Goal: Information Seeking & Learning: Find specific fact

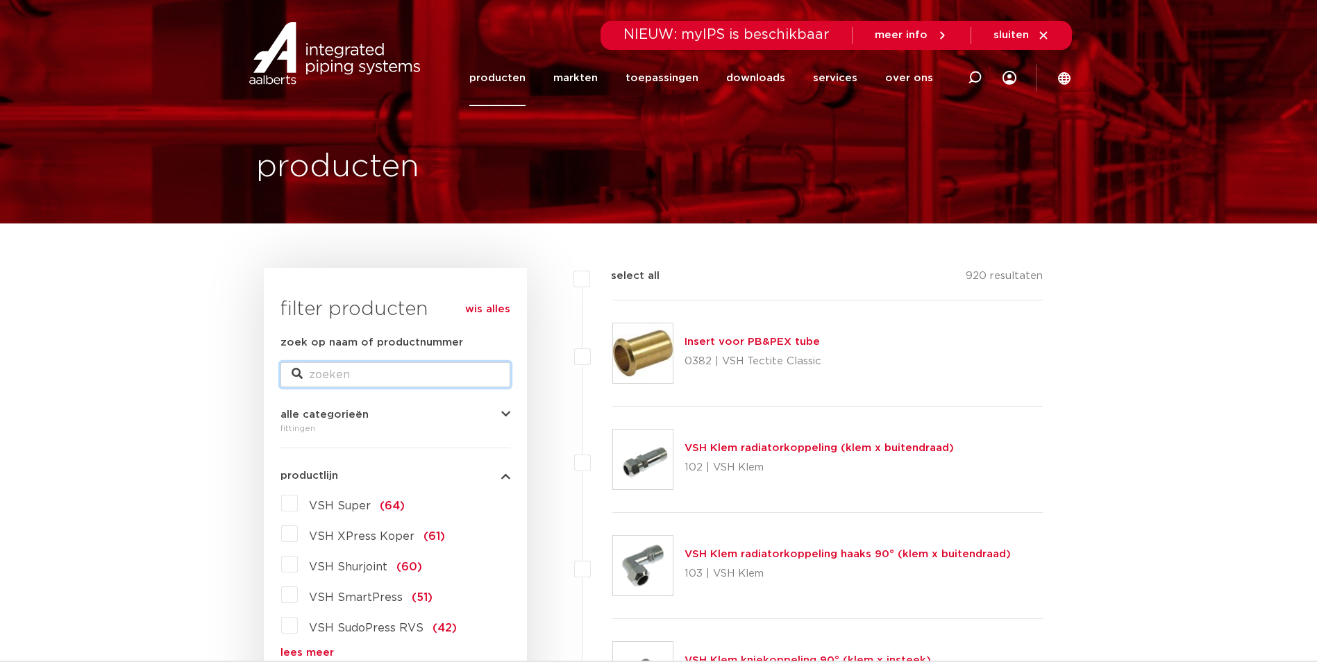
click at [394, 367] on input "zoek op naam of productnummer" at bounding box center [395, 374] width 230 height 25
type input "xpress"
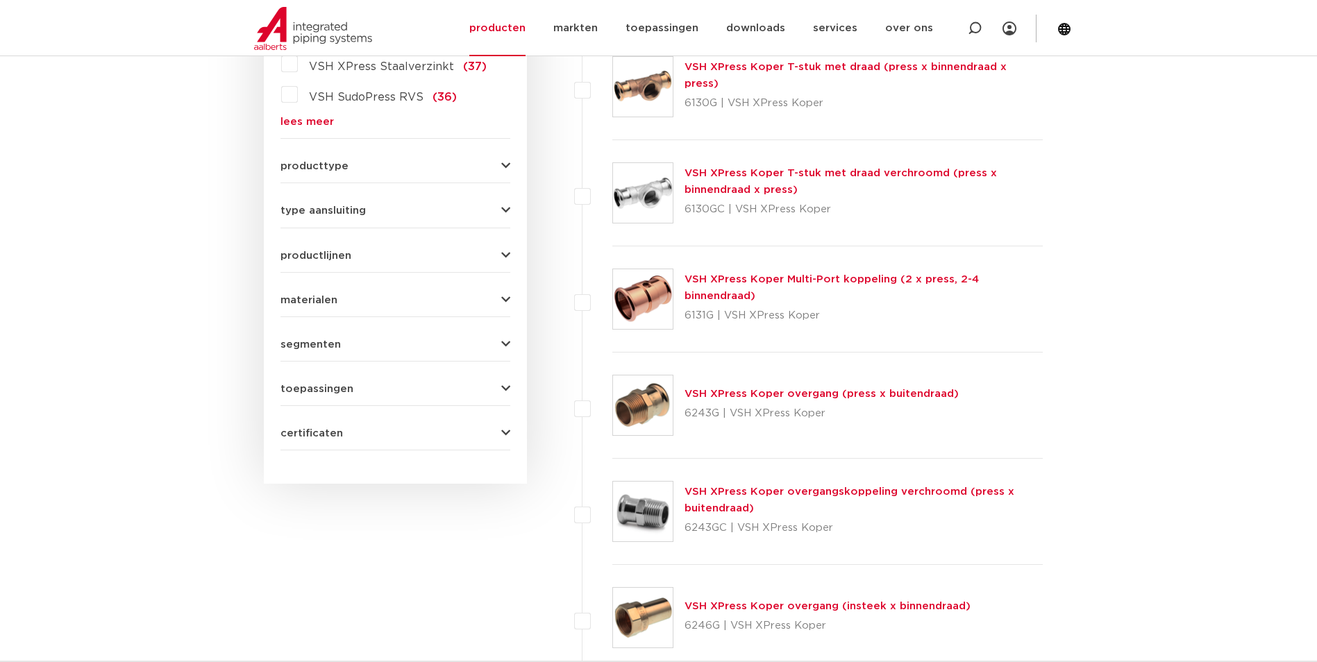
scroll to position [1041, 0]
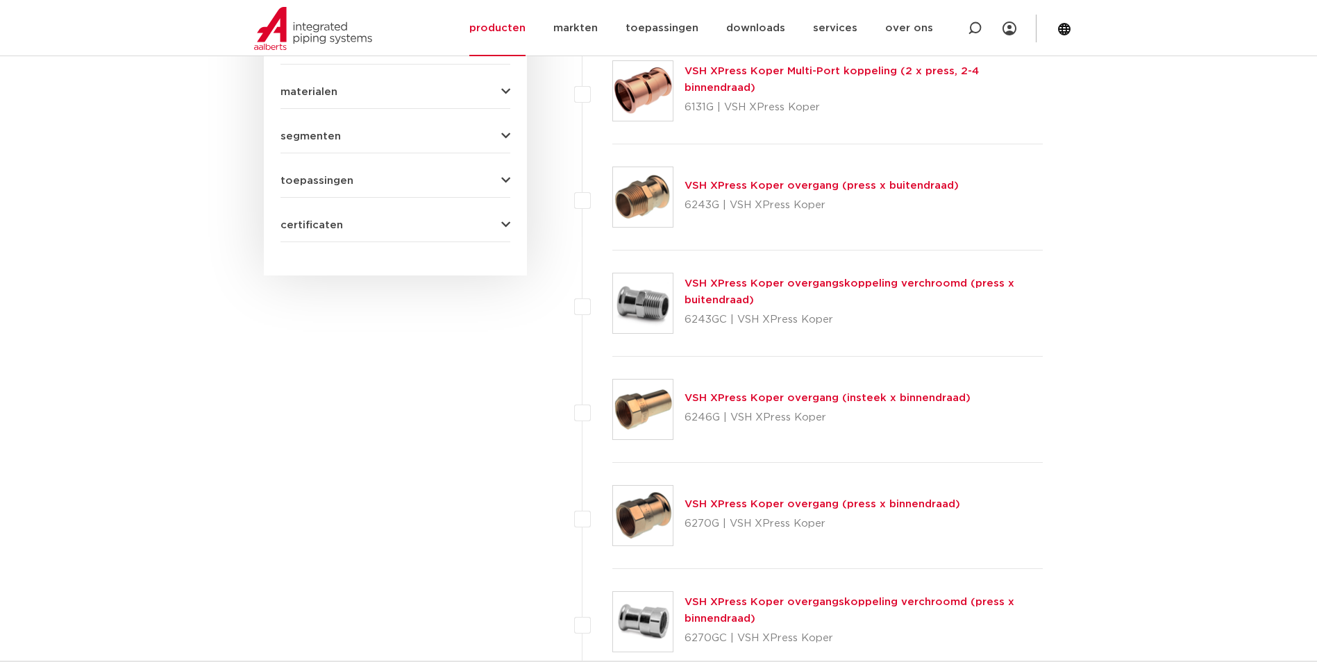
click at [742, 180] on link "VSH XPress Koper overgang (press x buitendraad)" at bounding box center [821, 185] width 274 height 10
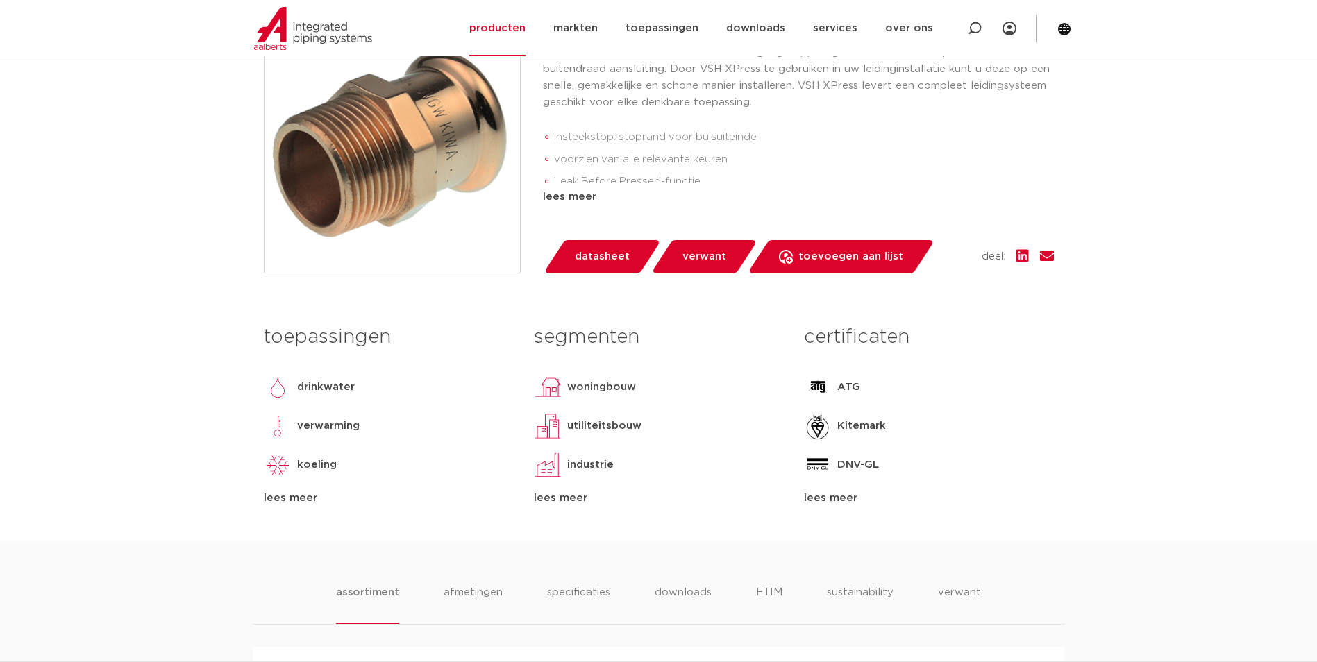
scroll to position [625, 0]
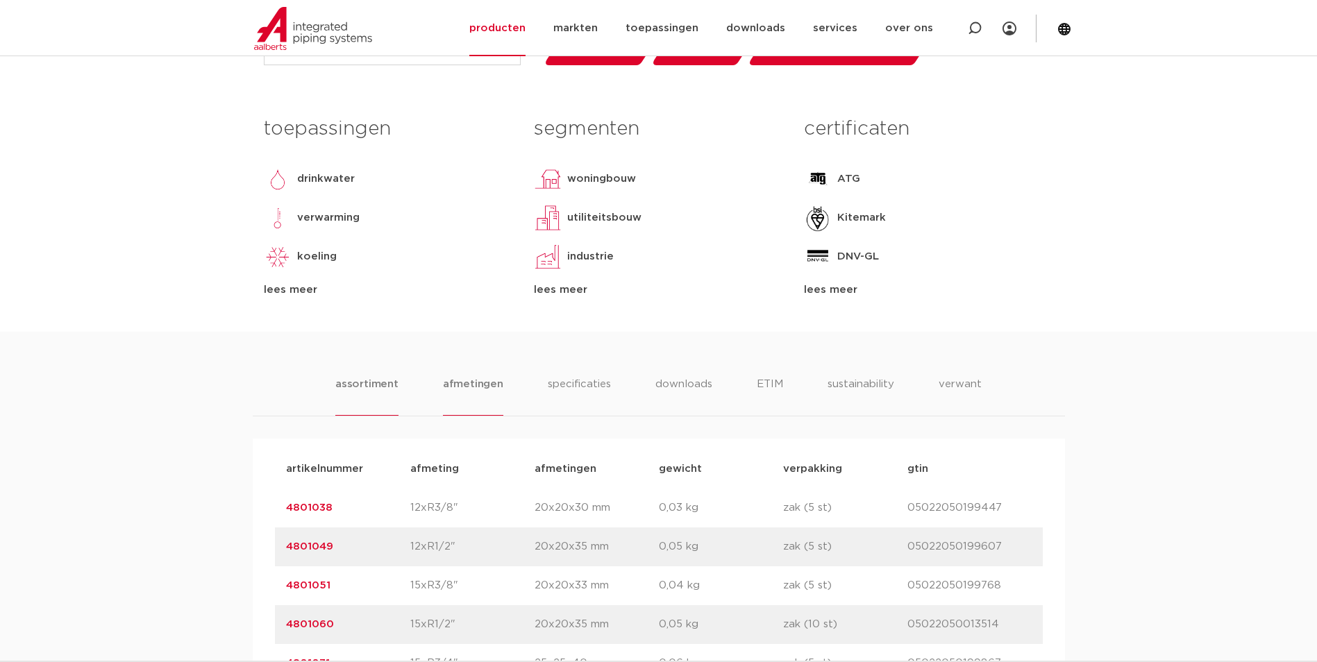
click at [473, 381] on li "afmetingen" at bounding box center [473, 396] width 60 height 40
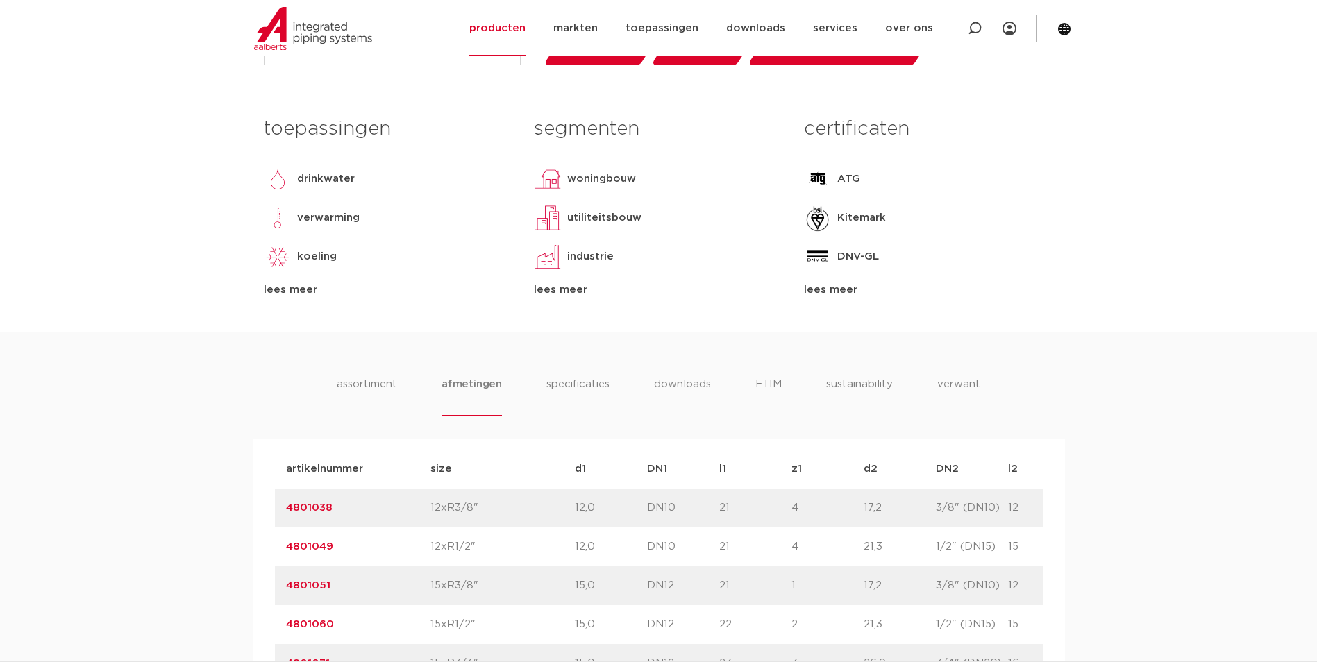
scroll to position [763, 0]
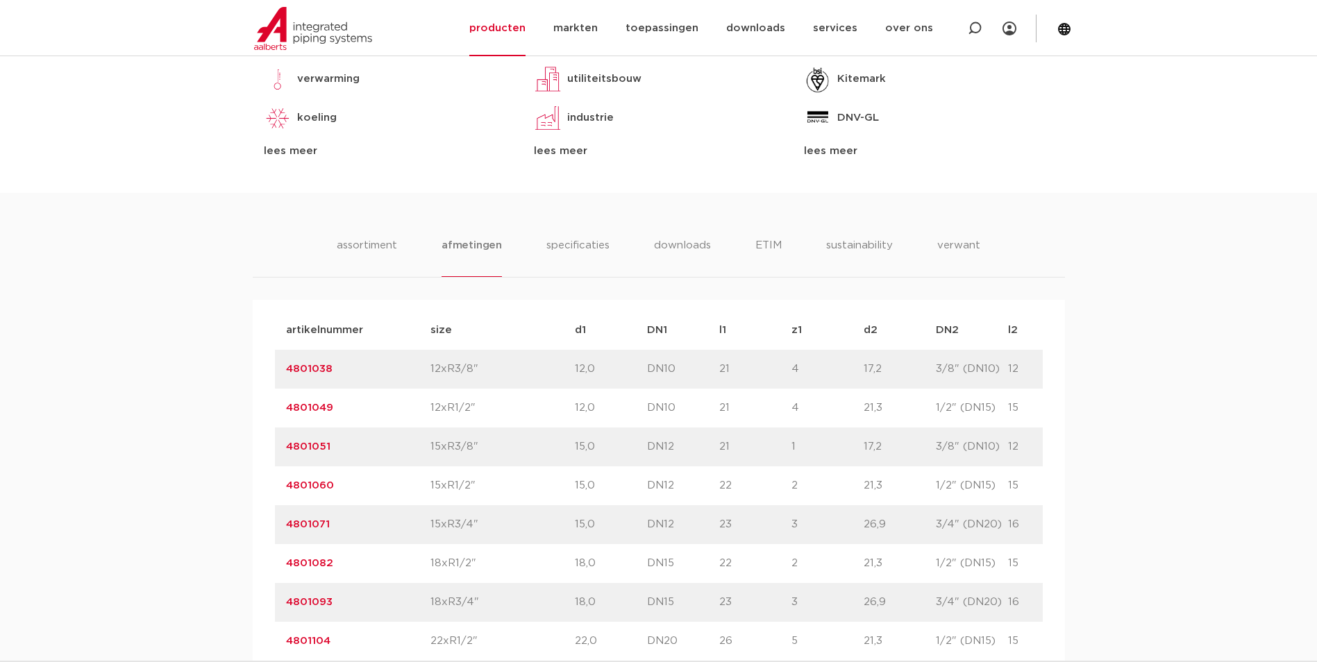
drag, startPoint x: 878, startPoint y: 522, endPoint x: 841, endPoint y: 527, distance: 37.2
click at [841, 527] on div "artikelnummer 4801071 size 15xR3/4"" at bounding box center [719, 524] width 888 height 39
click at [841, 527] on p "3" at bounding box center [827, 524] width 72 height 17
drag, startPoint x: 876, startPoint y: 524, endPoint x: 885, endPoint y: 524, distance: 9.0
click at [884, 524] on p "26,9" at bounding box center [899, 524] width 72 height 17
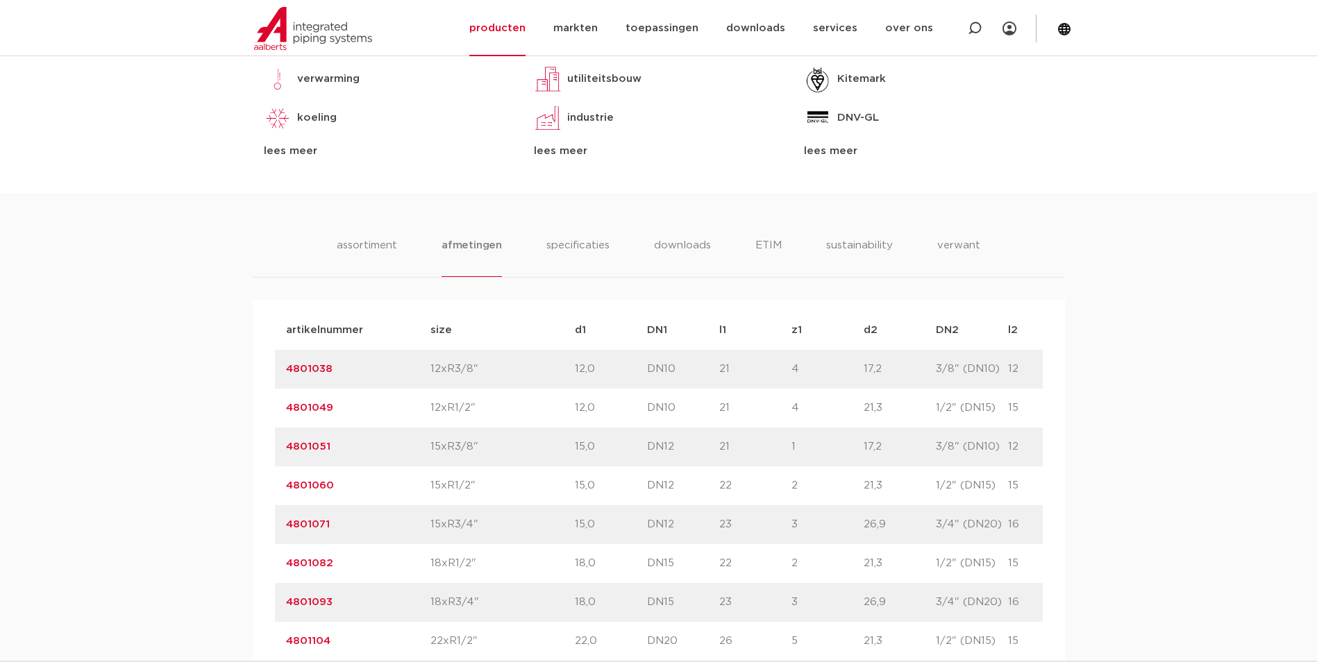
click at [885, 524] on p "26,9" at bounding box center [899, 524] width 72 height 17
drag, startPoint x: 920, startPoint y: 525, endPoint x: 971, endPoint y: 528, distance: 51.5
click at [971, 528] on div "artikelnummer 4801071 size 15xR3/4"" at bounding box center [719, 524] width 888 height 39
click at [971, 528] on p "3/4" (DN20)" at bounding box center [972, 524] width 72 height 17
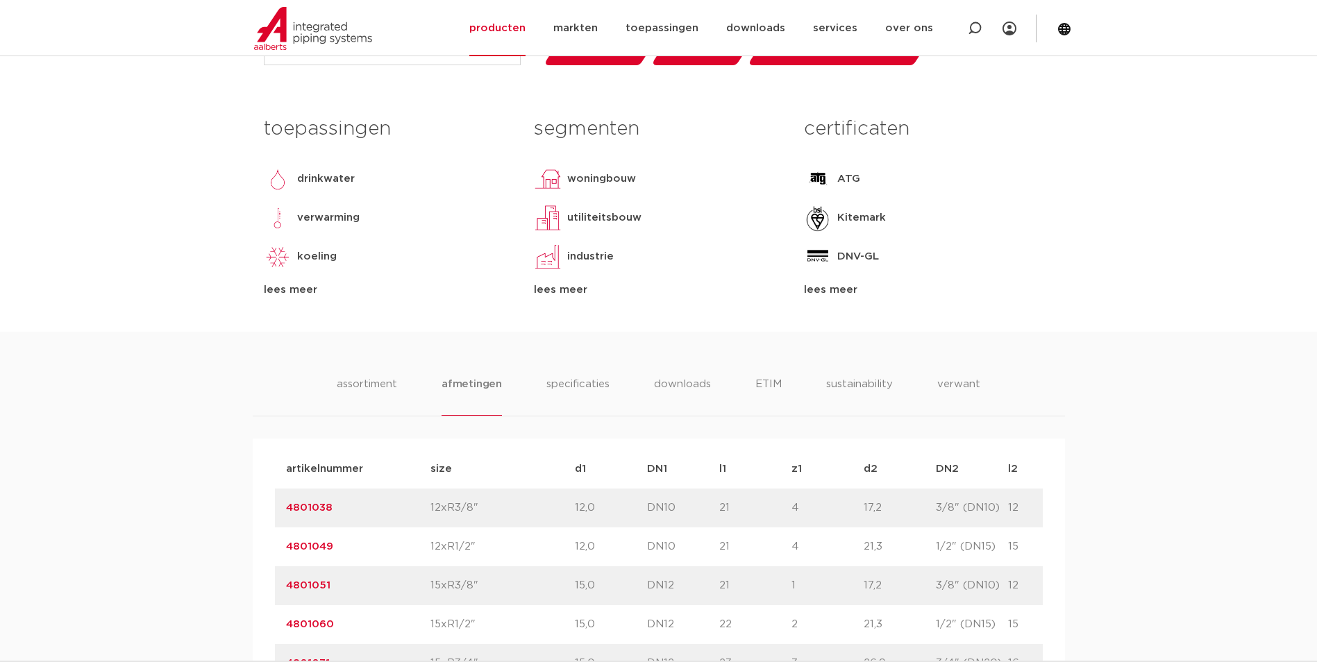
scroll to position [694, 0]
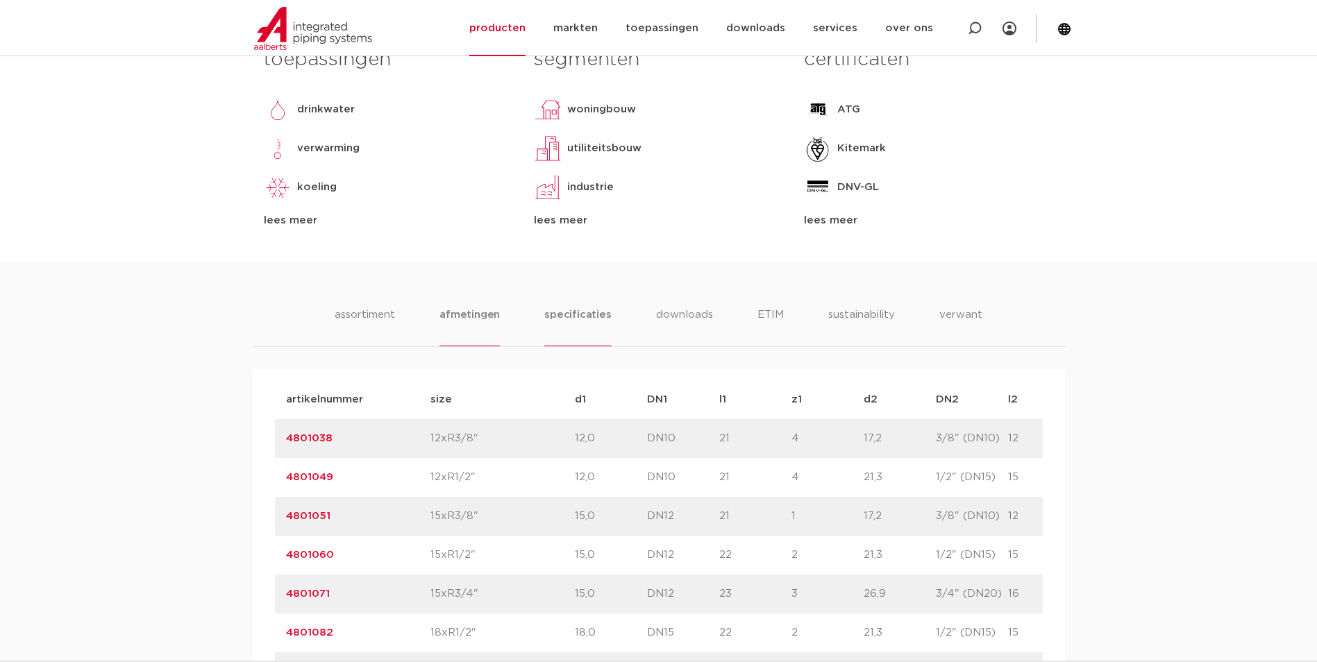
click at [579, 315] on li "specificaties" at bounding box center [577, 327] width 67 height 40
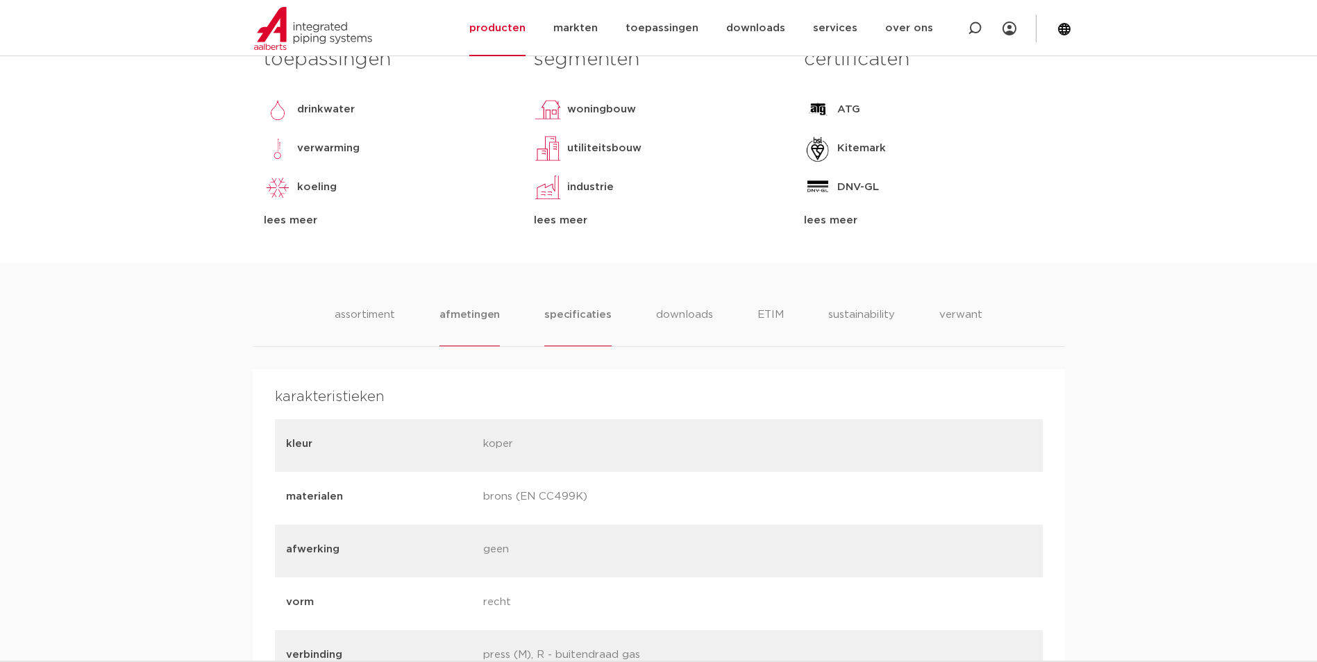
click at [480, 325] on li "afmetingen" at bounding box center [469, 327] width 60 height 40
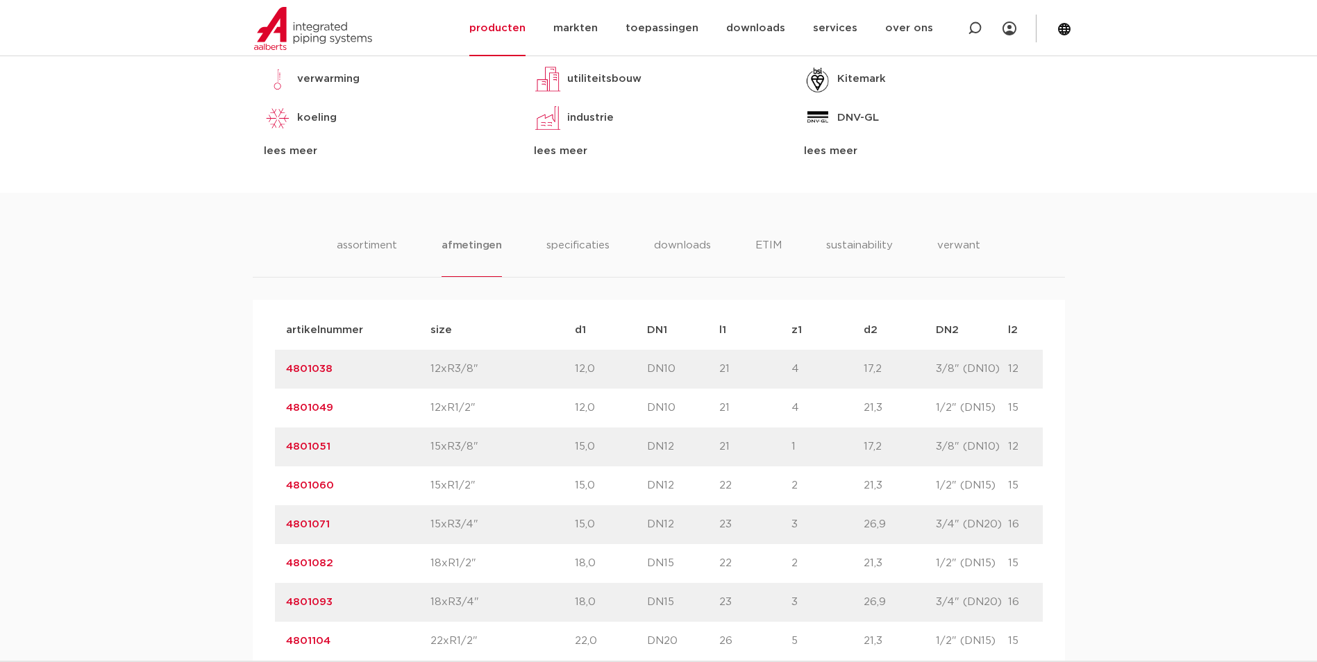
scroll to position [972, 0]
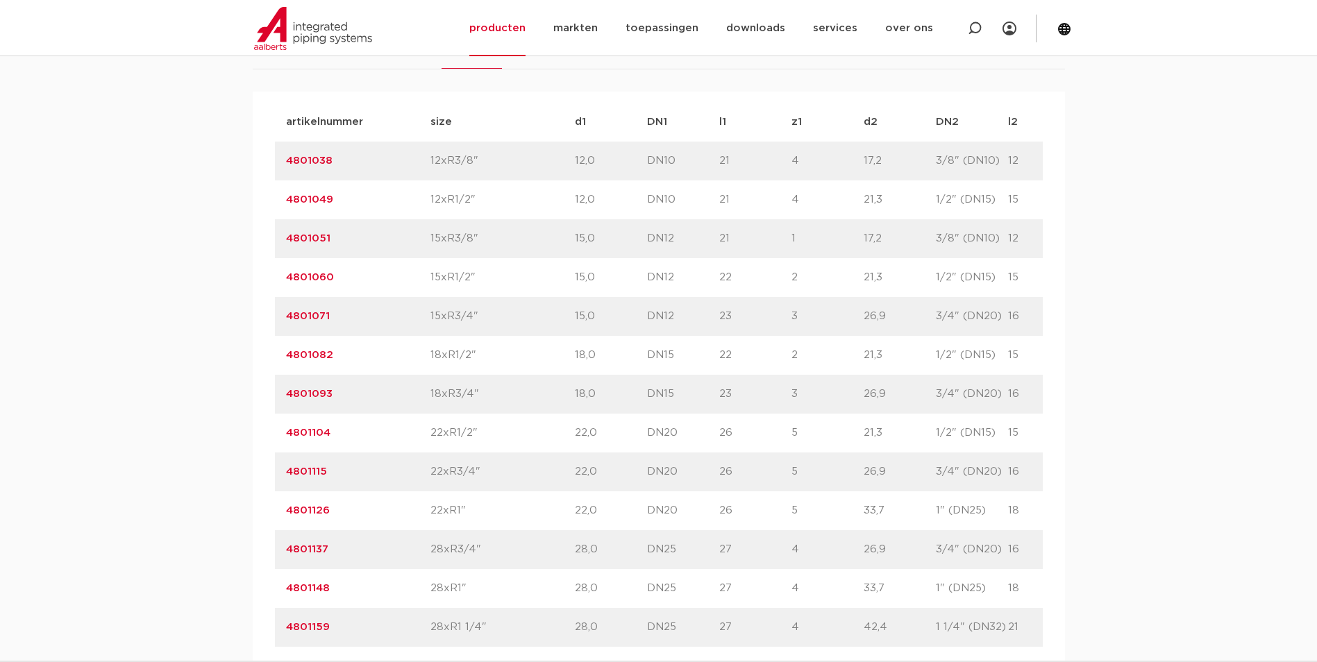
drag, startPoint x: 983, startPoint y: 316, endPoint x: 913, endPoint y: 319, distance: 69.5
click at [913, 319] on div "artikelnummer 4801071 size 15xR3/4"" at bounding box center [719, 316] width 888 height 39
drag, startPoint x: 913, startPoint y: 319, endPoint x: 897, endPoint y: 323, distance: 16.3
click at [916, 317] on p "26,9" at bounding box center [899, 316] width 72 height 17
drag, startPoint x: 880, startPoint y: 321, endPoint x: 845, endPoint y: 319, distance: 34.8
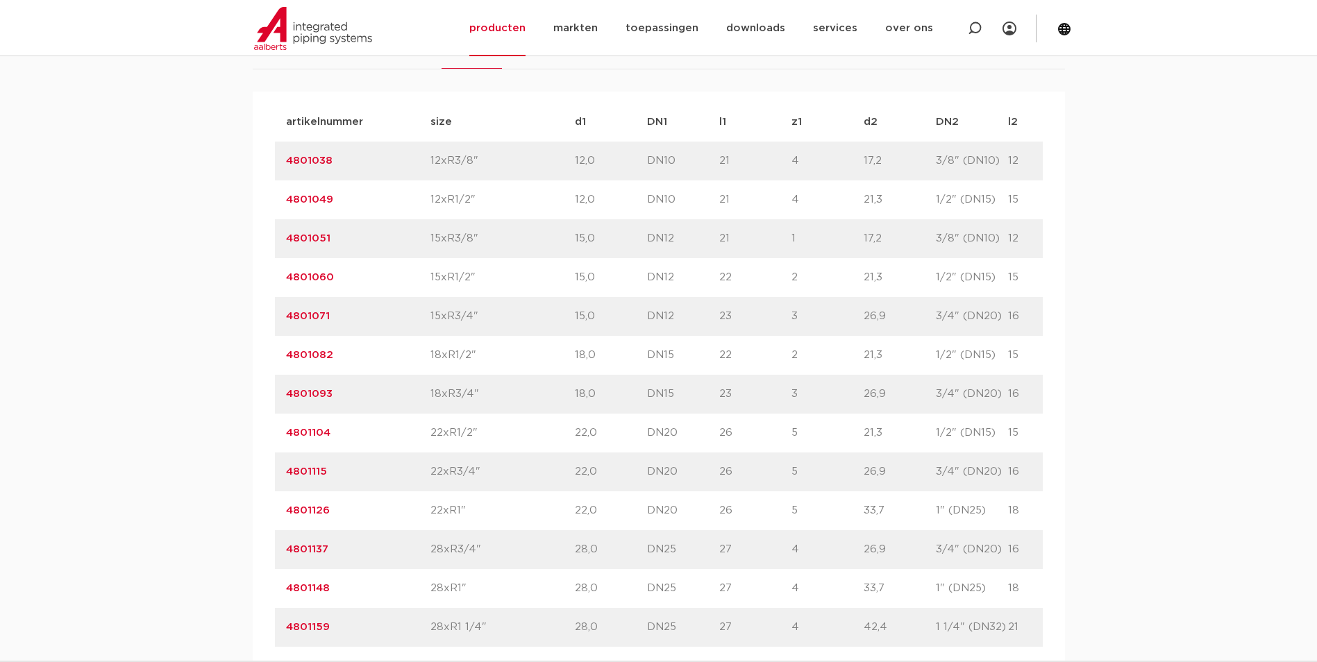
click at [845, 319] on div "artikelnummer 4801071 size 15xR3/4"" at bounding box center [719, 316] width 888 height 39
click at [845, 319] on p "3" at bounding box center [827, 316] width 72 height 17
drag, startPoint x: 975, startPoint y: 509, endPoint x: 914, endPoint y: 512, distance: 61.1
click at [914, 512] on div "artikelnummer 4801126 size 22xR1"" at bounding box center [719, 510] width 888 height 39
click at [863, 509] on p "33,7" at bounding box center [899, 511] width 72 height 17
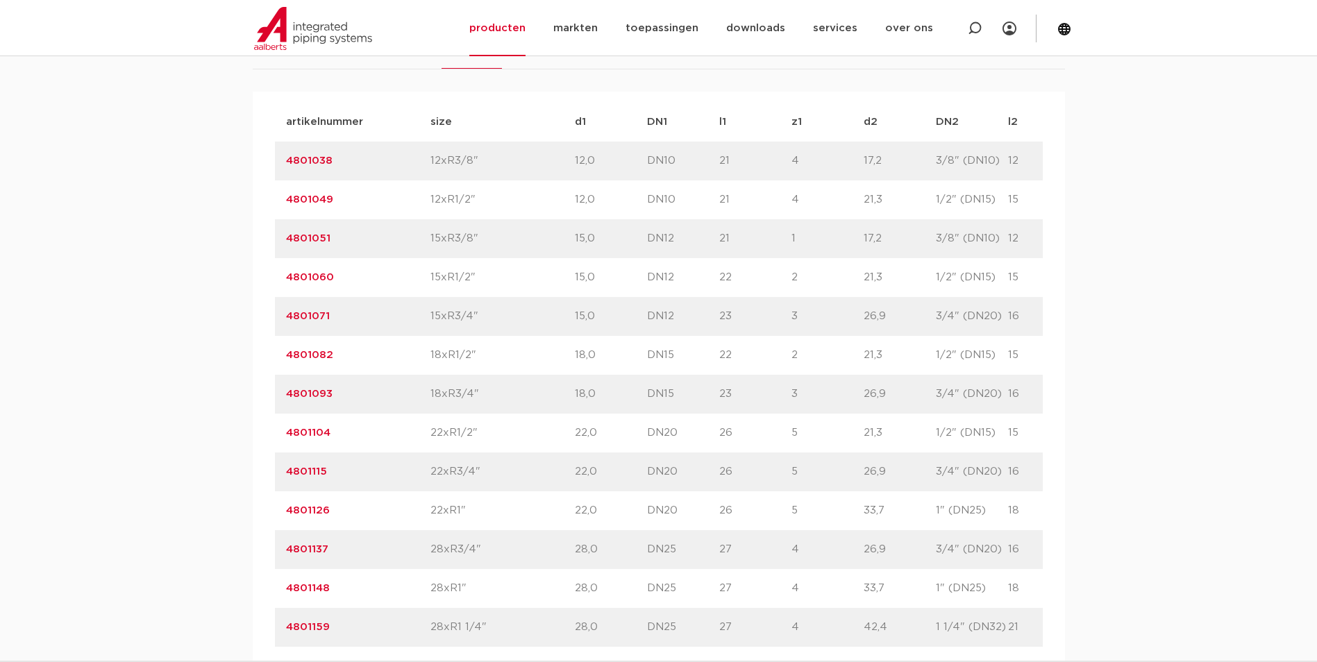
drag, startPoint x: 848, startPoint y: 512, endPoint x: 868, endPoint y: 512, distance: 19.4
click at [868, 512] on div "artikelnummer 4801126 size 22xR1"" at bounding box center [719, 510] width 888 height 39
click at [868, 512] on p "33,7" at bounding box center [899, 511] width 72 height 17
click at [873, 511] on p "33,7" at bounding box center [899, 511] width 72 height 17
click at [874, 511] on p "33,7" at bounding box center [899, 511] width 72 height 17
